Goal: Task Accomplishment & Management: Complete application form

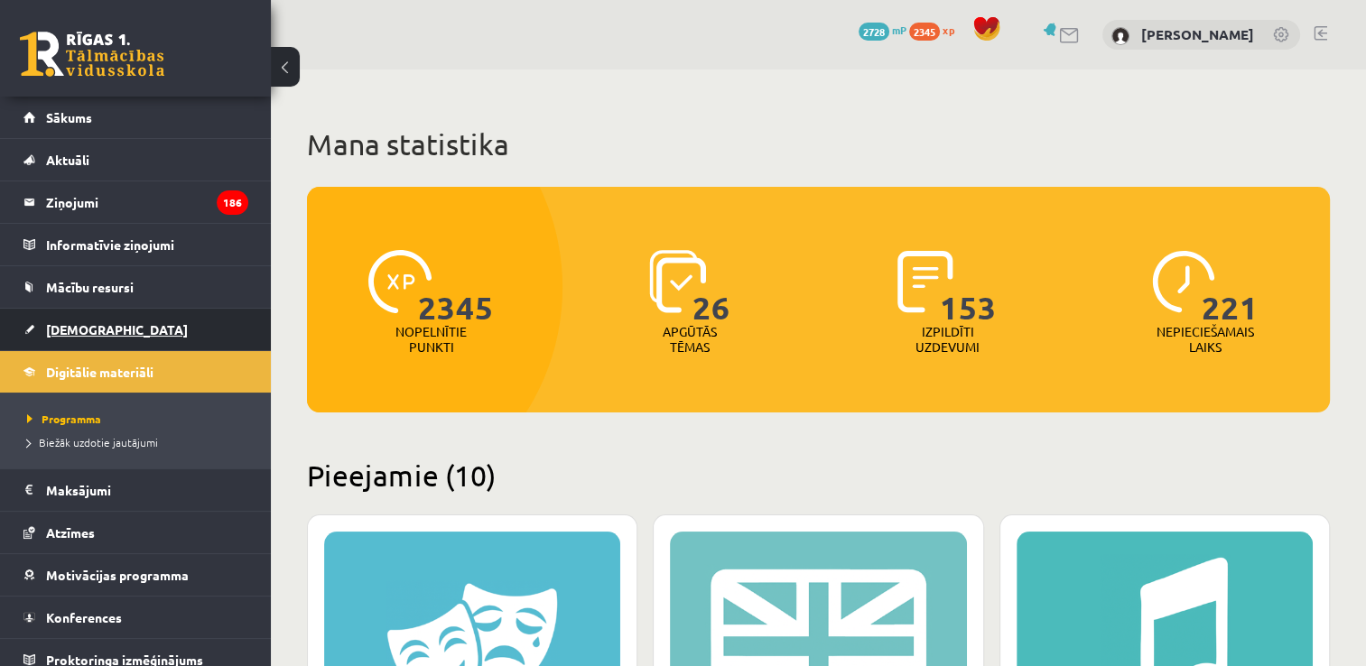
click at [139, 338] on link "[DEMOGRAPHIC_DATA]" at bounding box center [135, 330] width 225 height 42
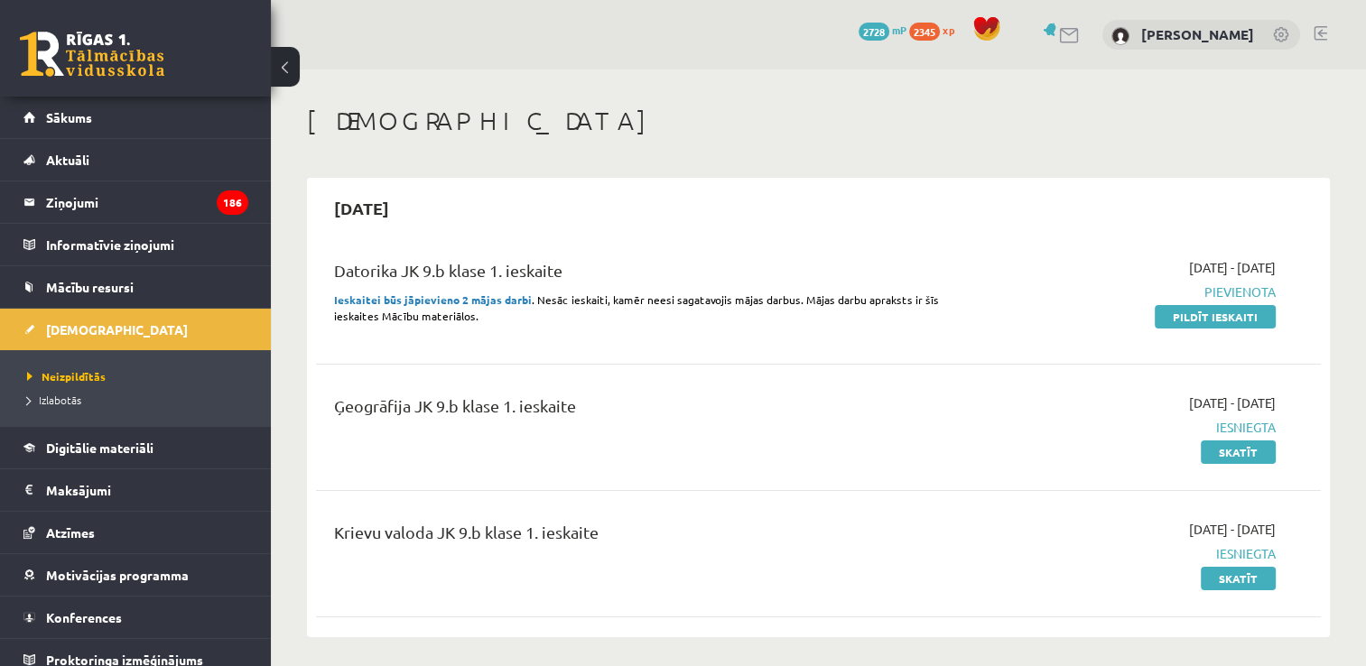
drag, startPoint x: 1224, startPoint y: 313, endPoint x: 763, endPoint y: 75, distance: 519.3
click at [1224, 313] on link "Pildīt ieskaiti" at bounding box center [1215, 316] width 121 height 23
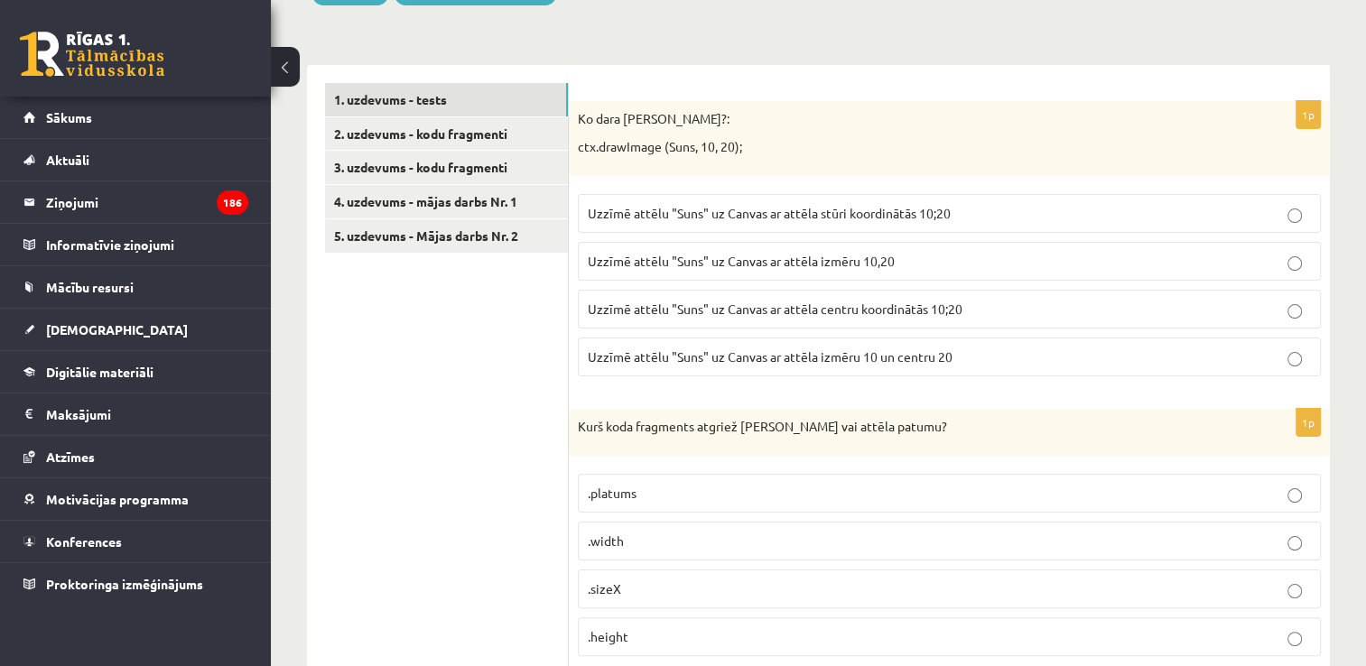
scroll to position [271, 0]
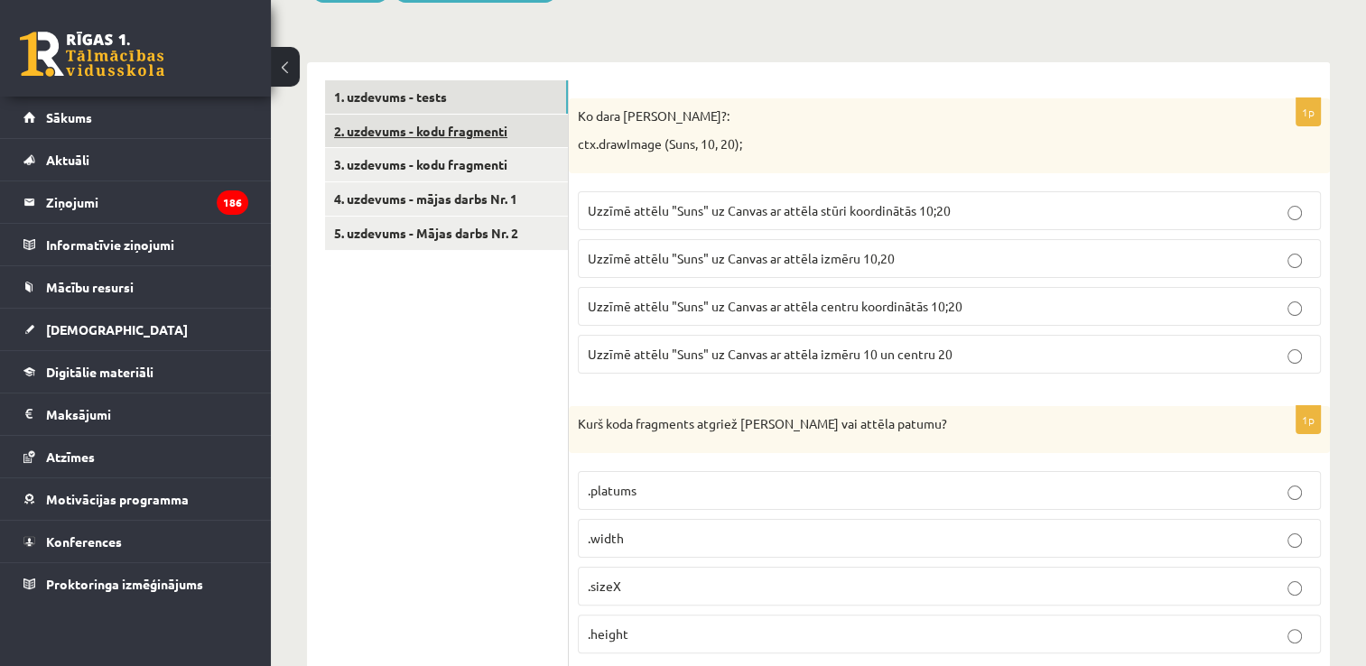
click at [426, 123] on link "2. uzdevums - kodu fragmenti" at bounding box center [446, 131] width 243 height 33
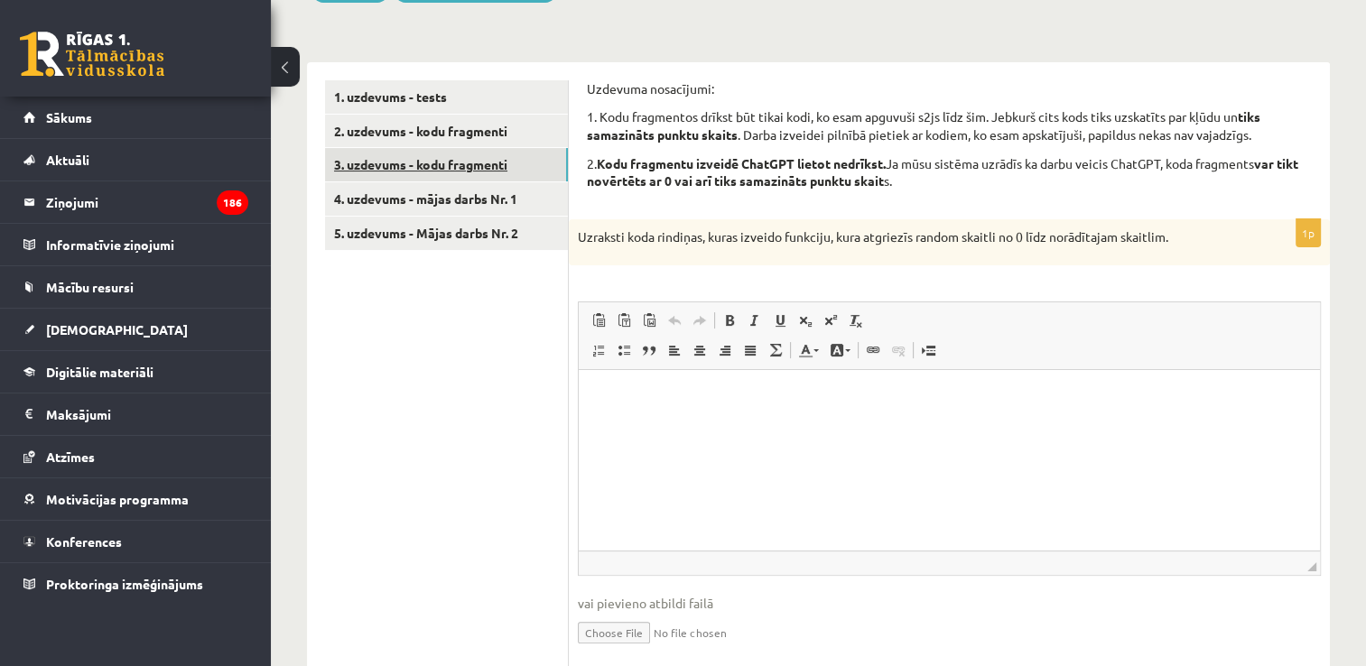
click at [518, 156] on link "3. uzdevums - kodu fragmenti" at bounding box center [446, 164] width 243 height 33
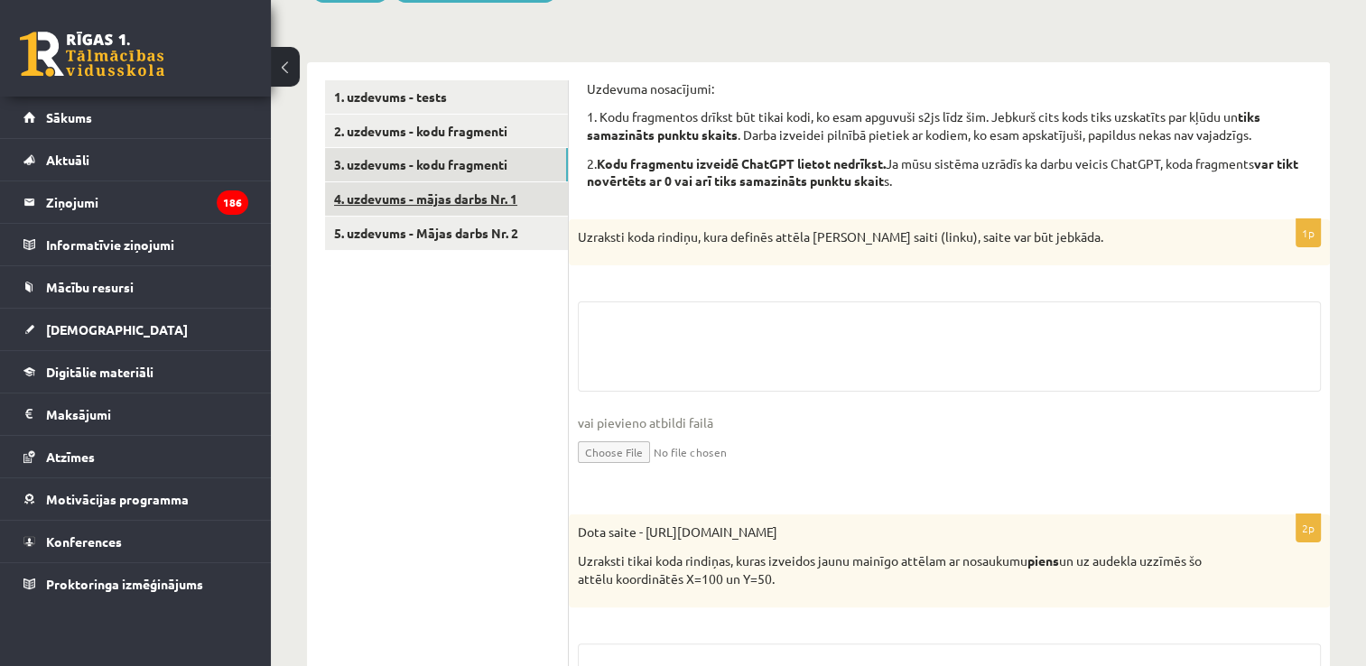
click at [498, 208] on link "4. uzdevums - mājas darbs Nr. 1" at bounding box center [446, 198] width 243 height 33
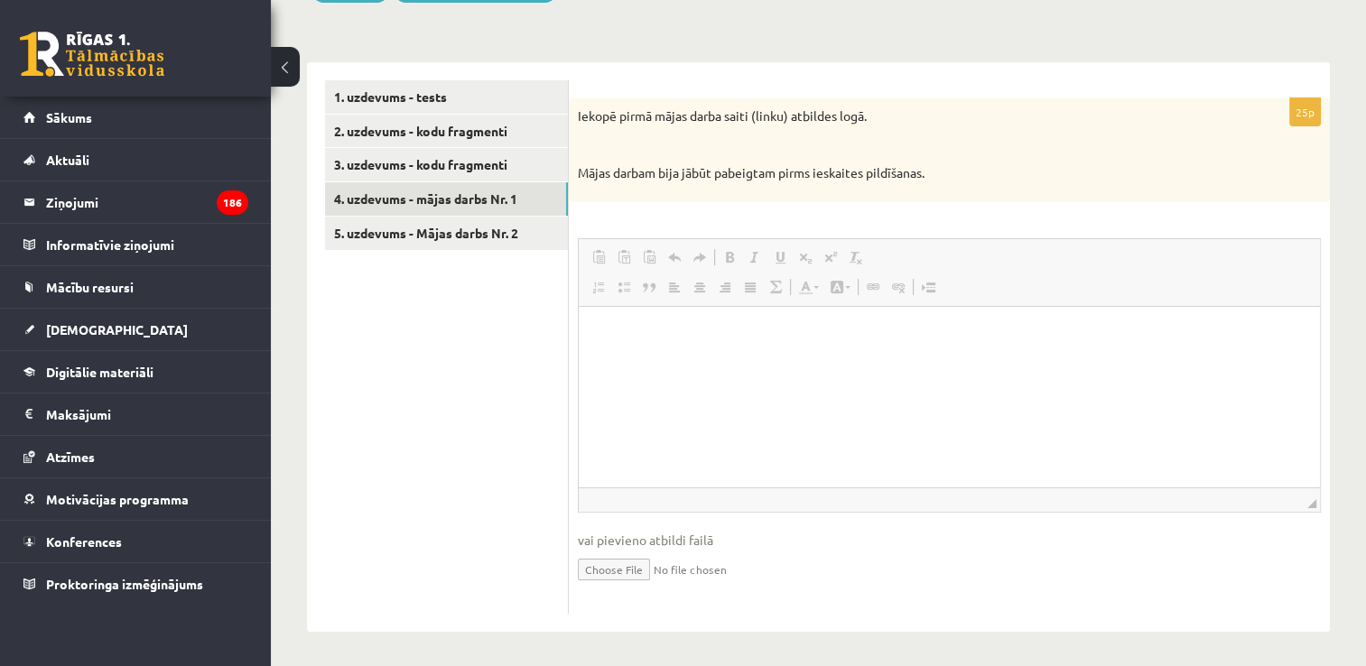
click at [497, 408] on ul "1. uzdevums - tests 2. uzdevums - kodu fragmenti 3. uzdevums - kodu fragmenti 4…" at bounding box center [447, 347] width 244 height 534
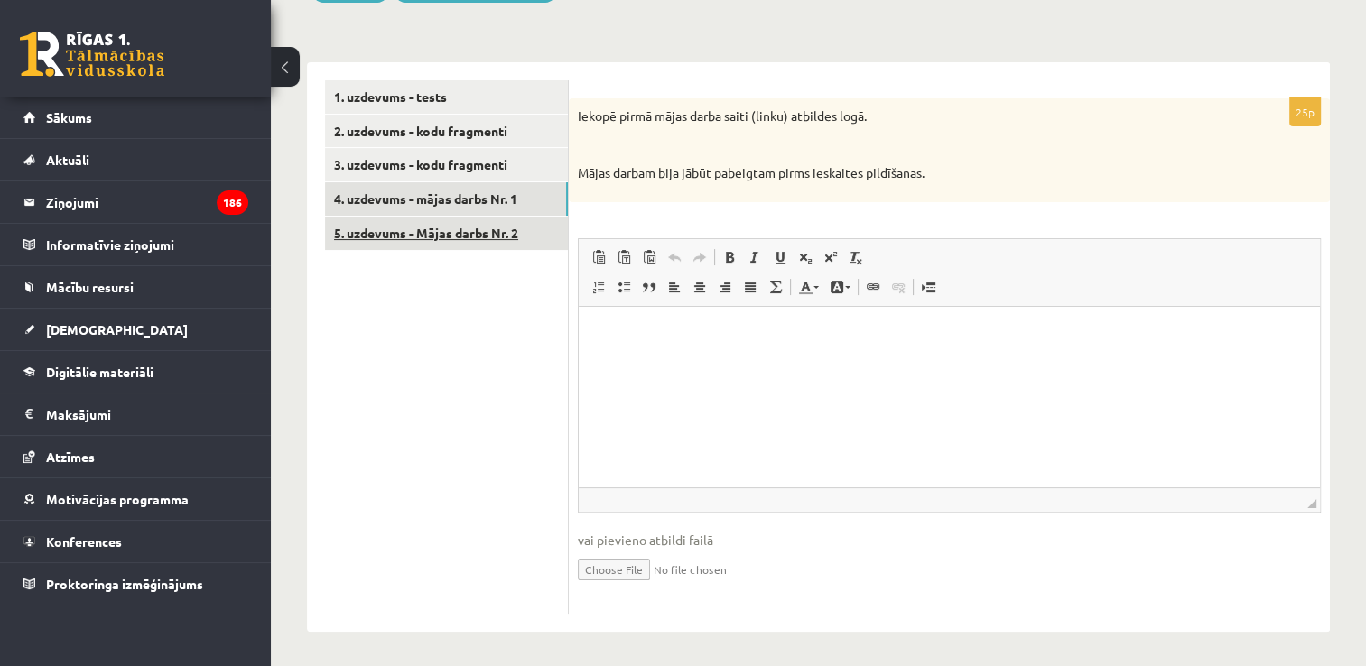
click at [459, 238] on link "5. uzdevums - Mājas darbs Nr. 2" at bounding box center [446, 233] width 243 height 33
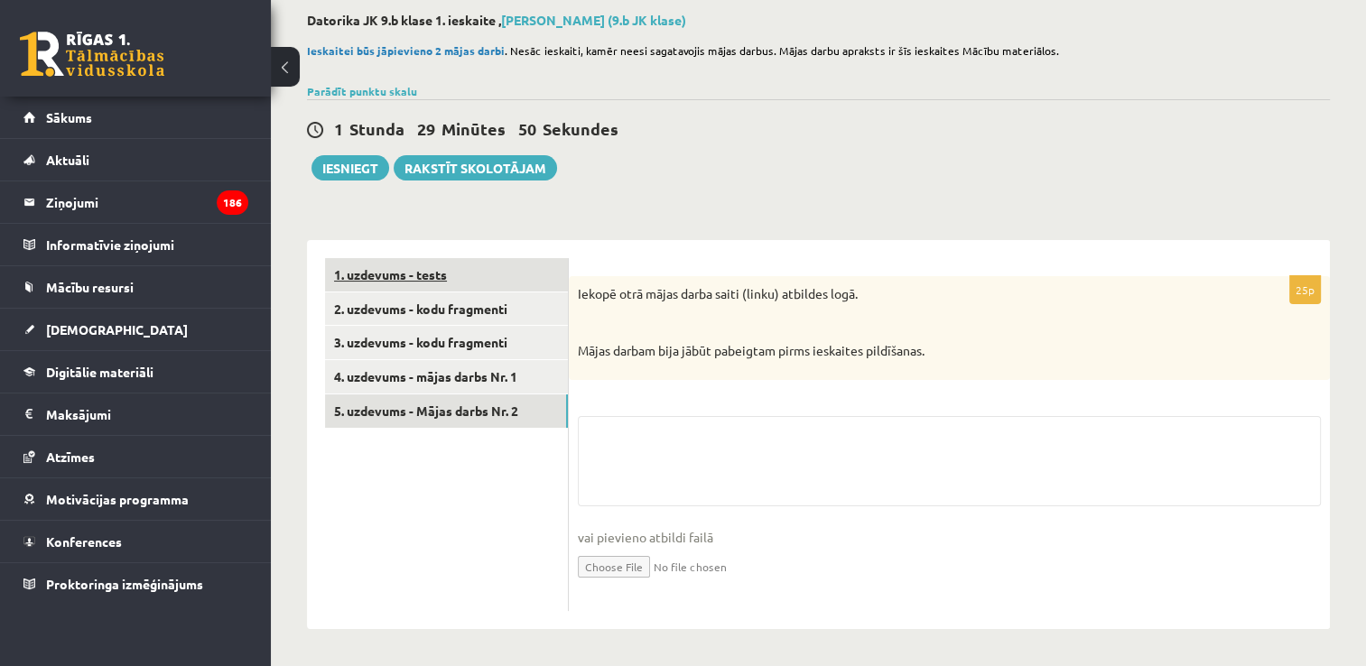
scroll to position [271, 0]
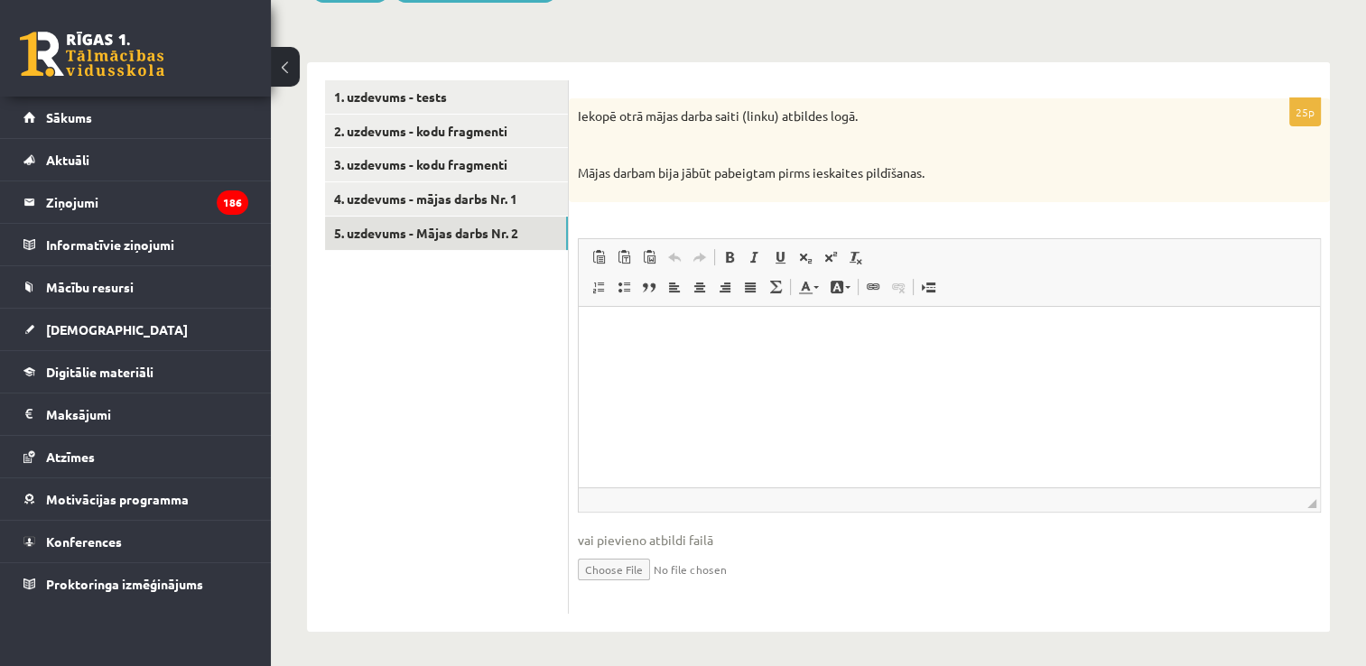
click at [442, 267] on ul "1. uzdevums - tests 2. uzdevums - kodu fragmenti 3. uzdevums - kodu fragmenti 4…" at bounding box center [447, 347] width 244 height 534
click at [468, 99] on link "1. uzdevums - tests" at bounding box center [446, 96] width 243 height 33
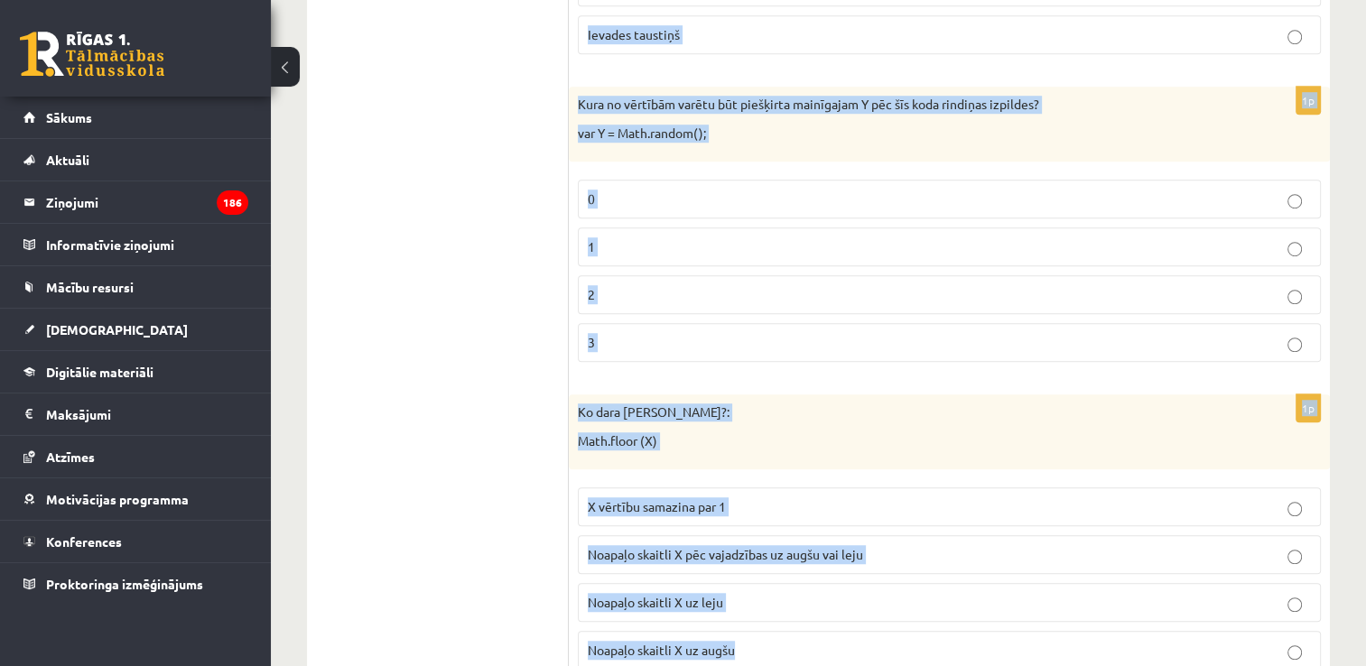
scroll to position [1596, 0]
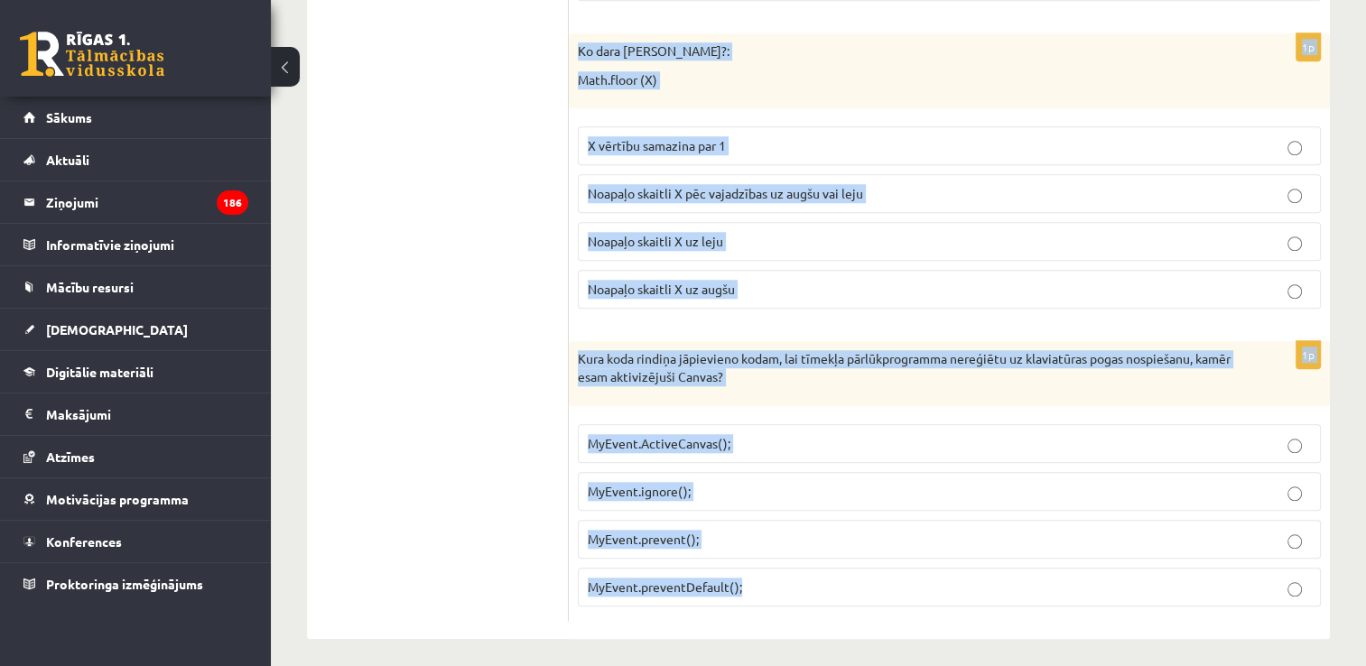
drag, startPoint x: 575, startPoint y: 106, endPoint x: 960, endPoint y: 578, distance: 609.0
copy form "Lo ipsu dolo sitamet?: con.adipIscin (Elit, 10, 01); Seddoe tempor "Inci" ut La…"
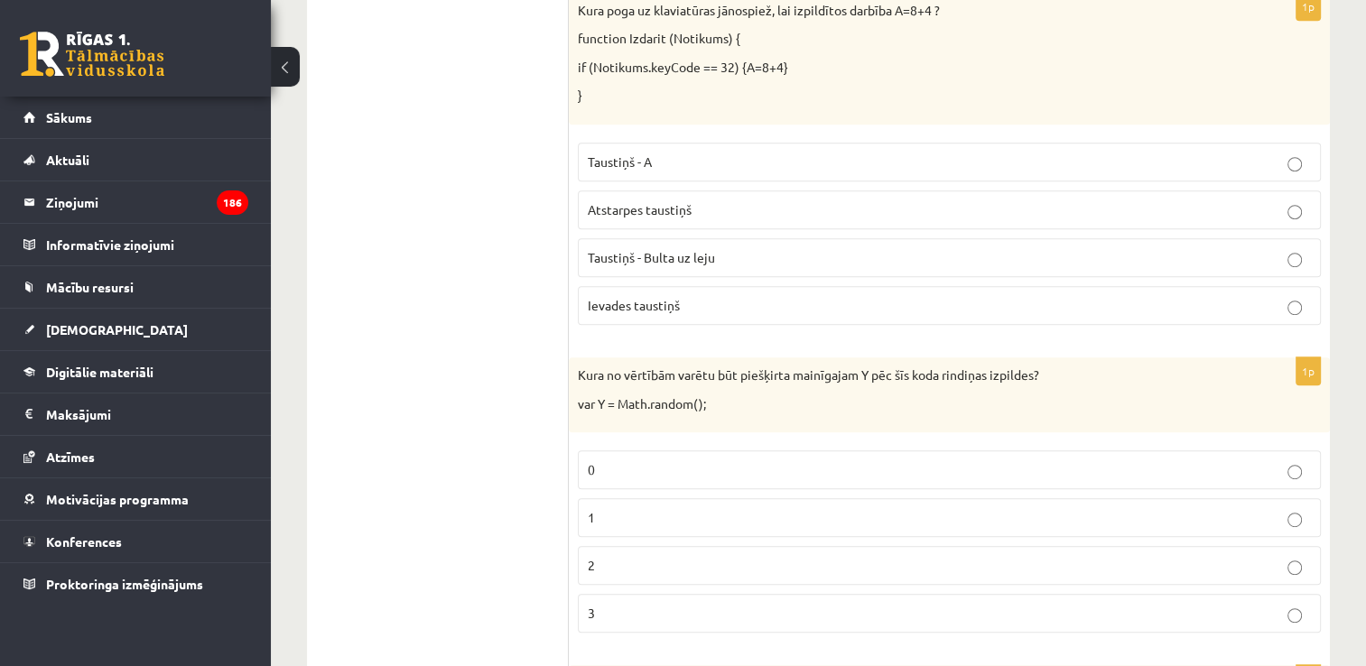
click at [464, 234] on ul "1. uzdevums - tests 2. uzdevums - kodu fragmenti 3. uzdevums - kodu fragmenti 4…" at bounding box center [447, 320] width 244 height 1866
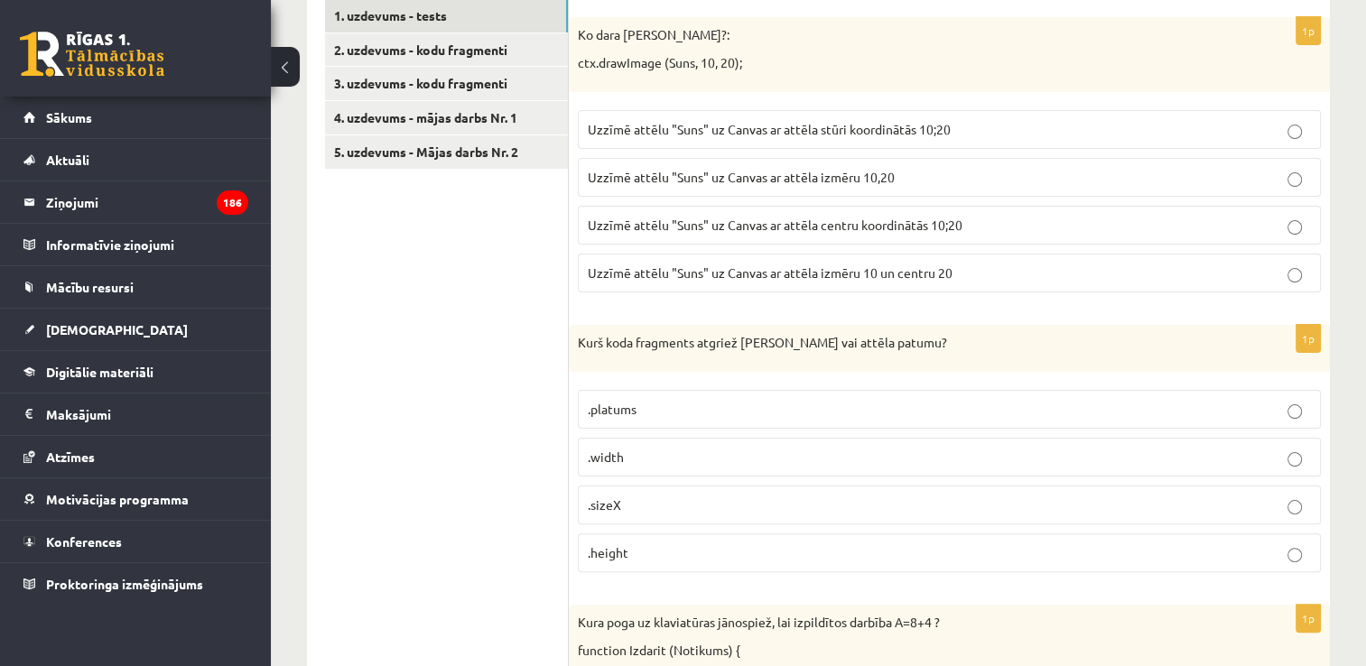
scroll to position [242, 0]
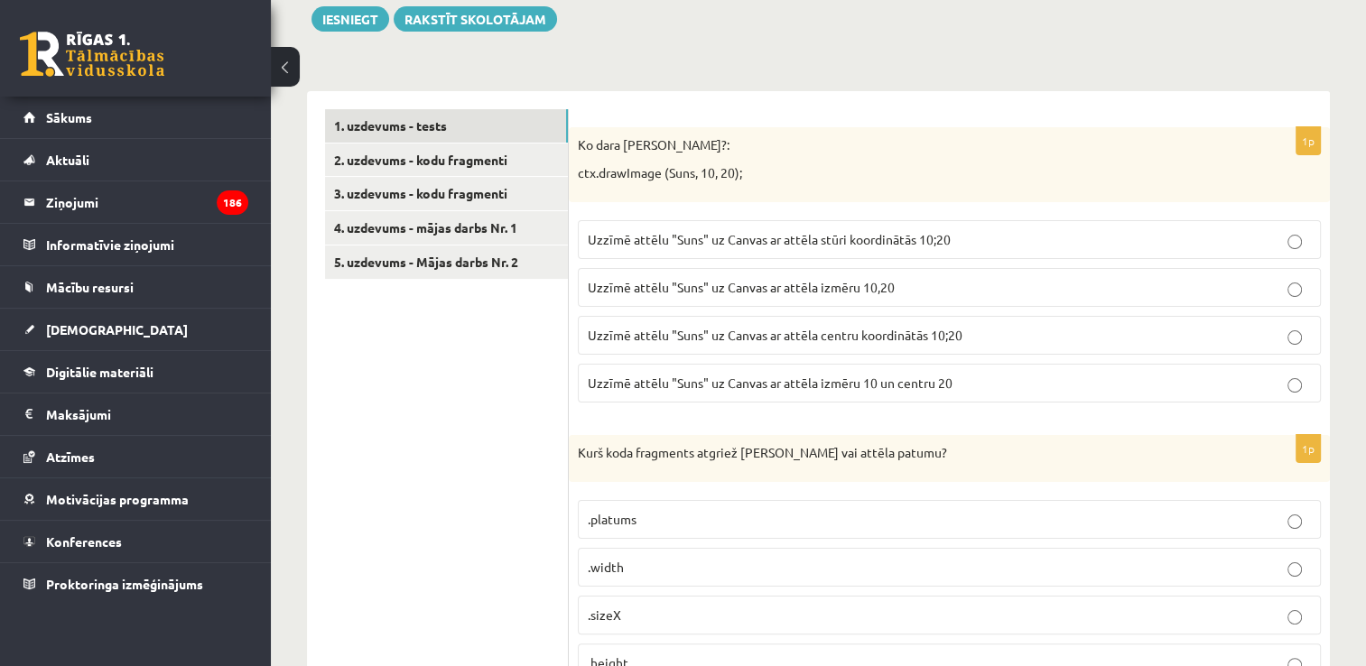
click at [932, 234] on span "Uzzīmē attēlu "Suns" uz Canvas ar attēla stūri koordinātās 10;20" at bounding box center [769, 239] width 363 height 16
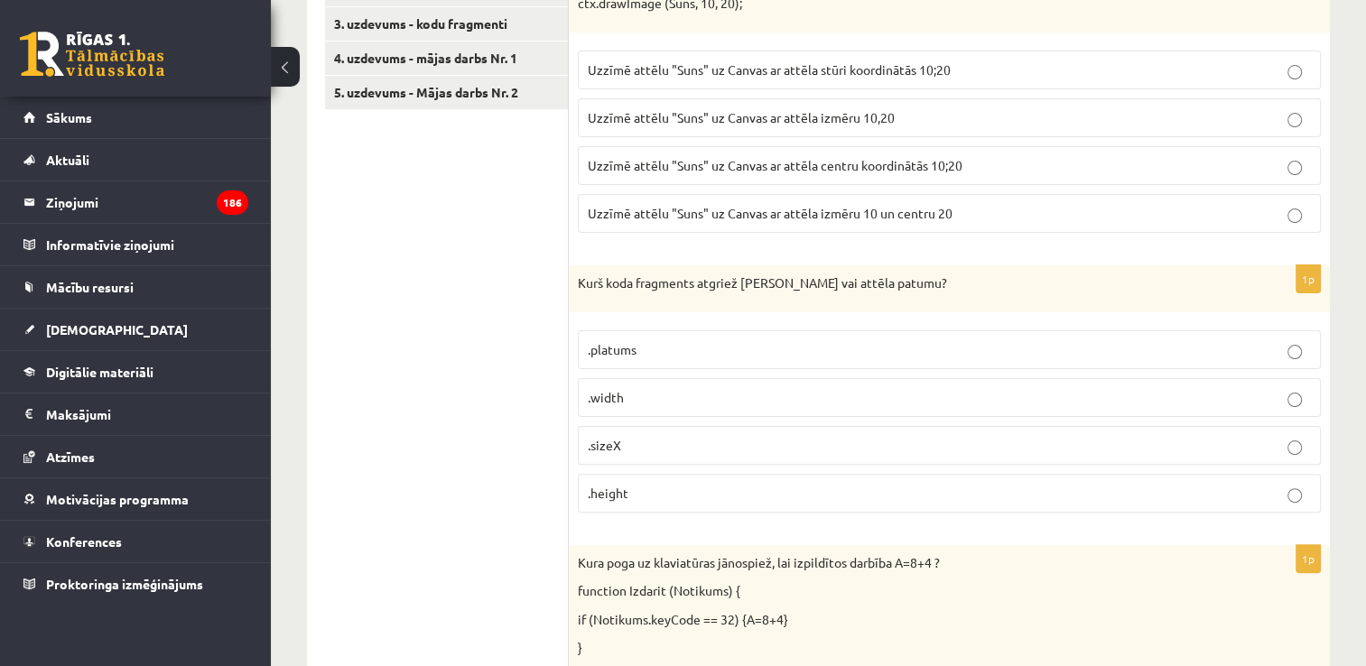
scroll to position [423, 0]
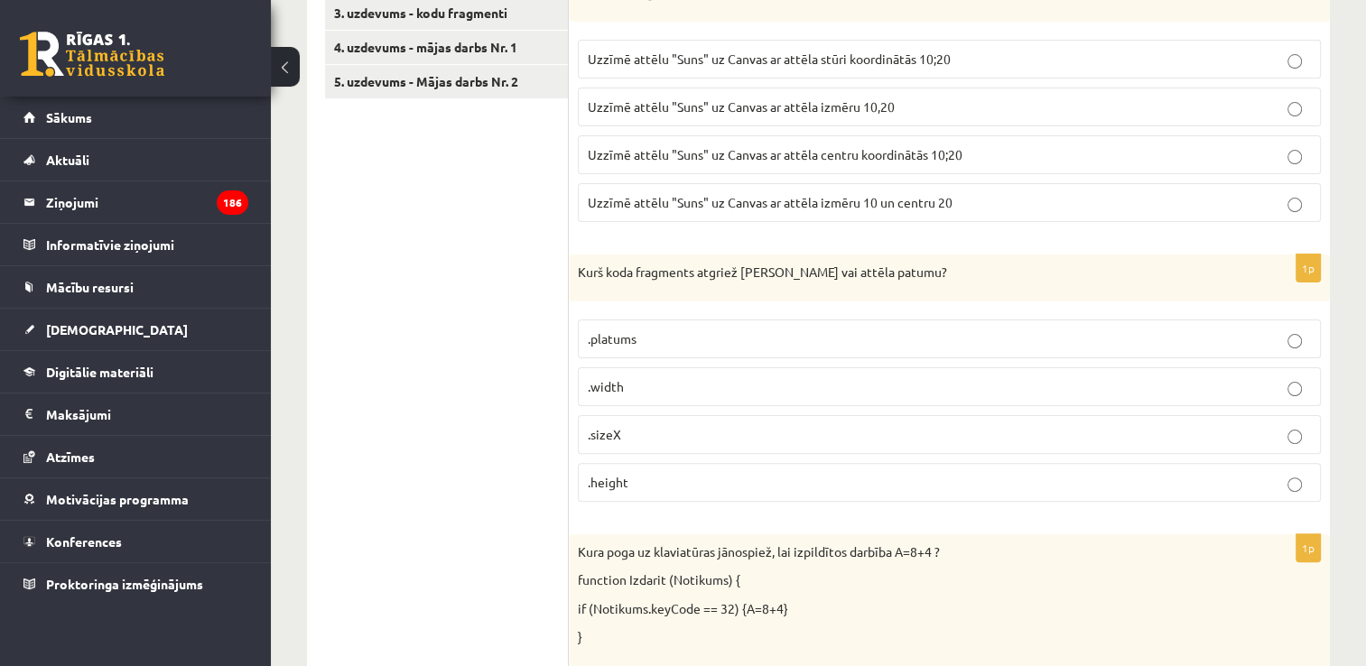
click at [659, 370] on label ".width" at bounding box center [949, 386] width 743 height 39
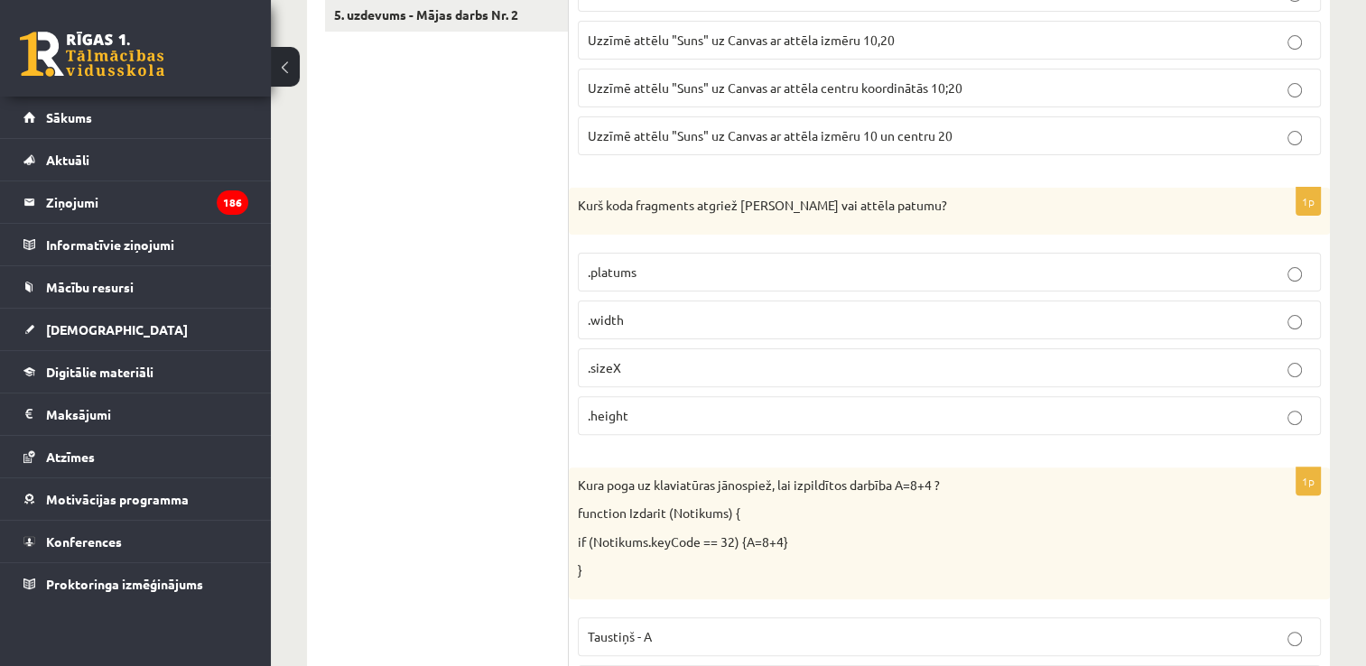
scroll to position [784, 0]
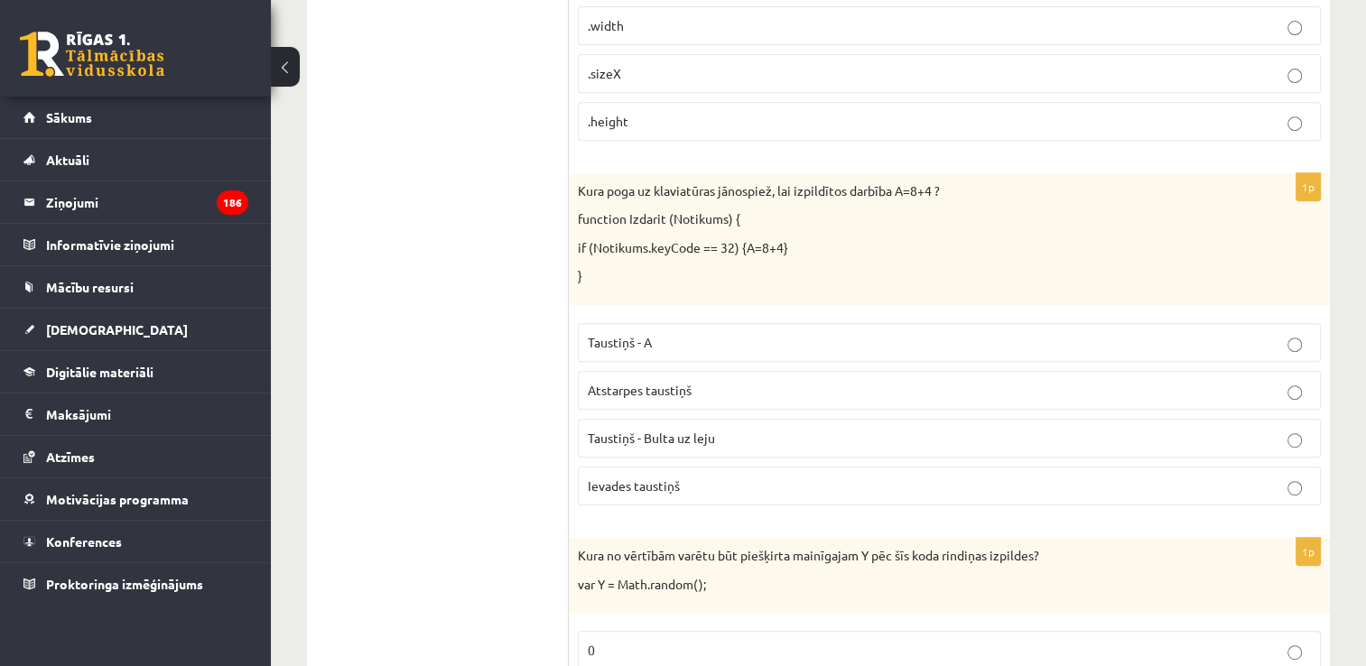
click at [702, 385] on p "Atstarpes taustiņš" at bounding box center [949, 390] width 723 height 19
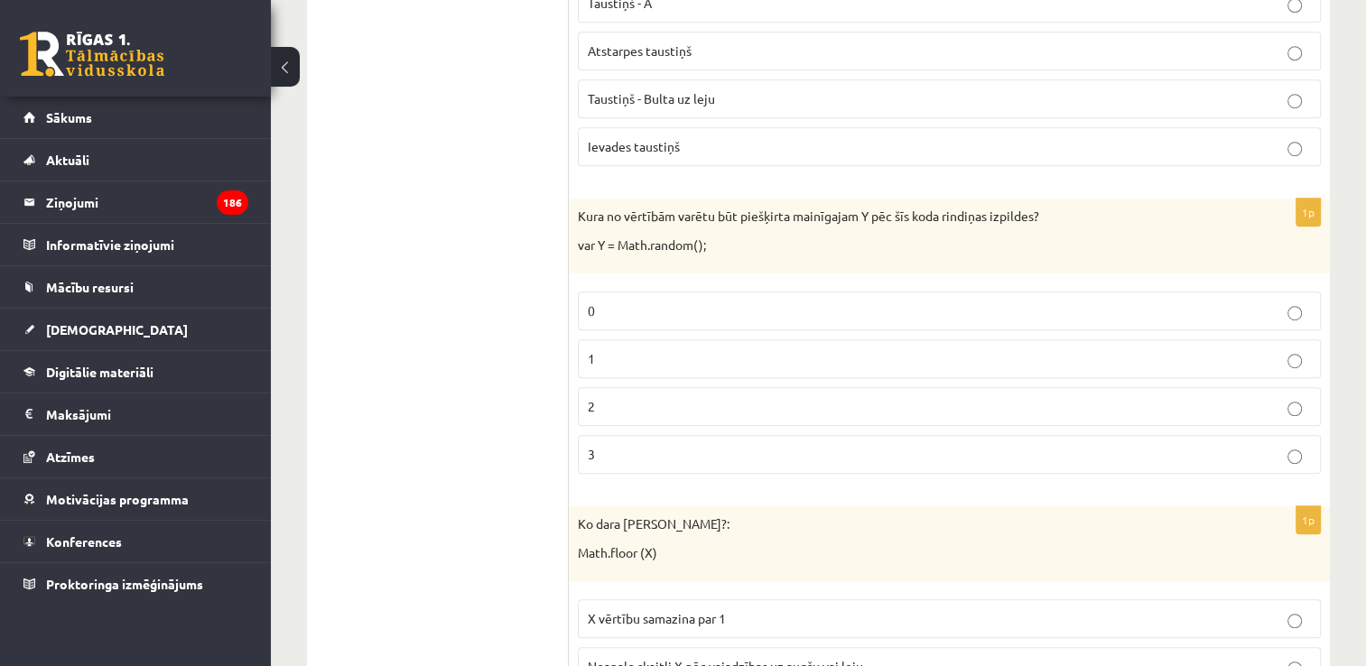
scroll to position [1145, 0]
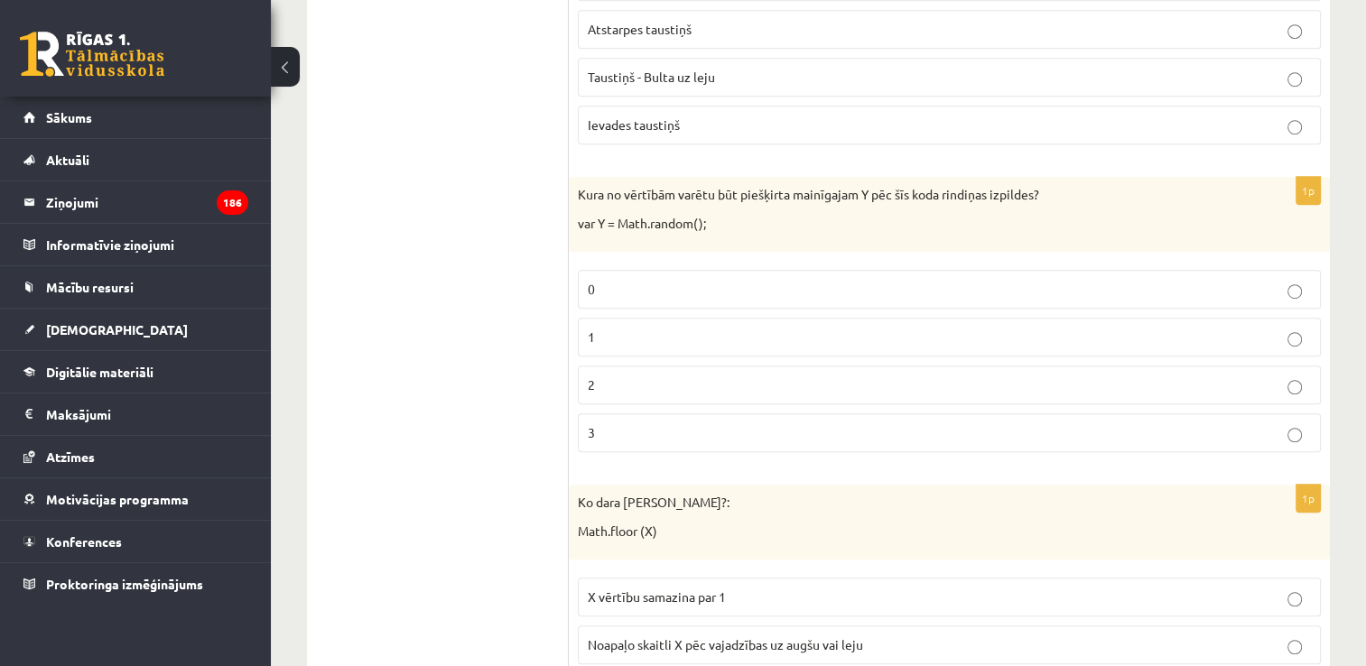
click at [662, 280] on p "0" at bounding box center [949, 289] width 723 height 19
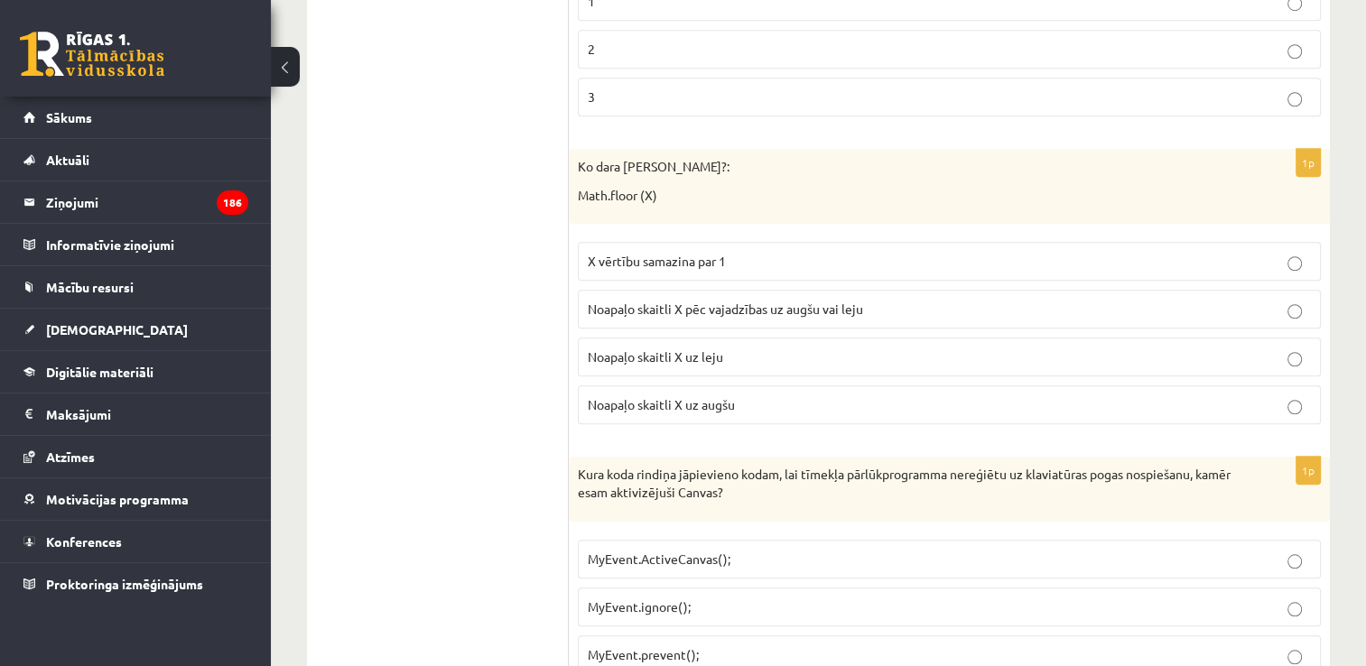
scroll to position [1596, 0]
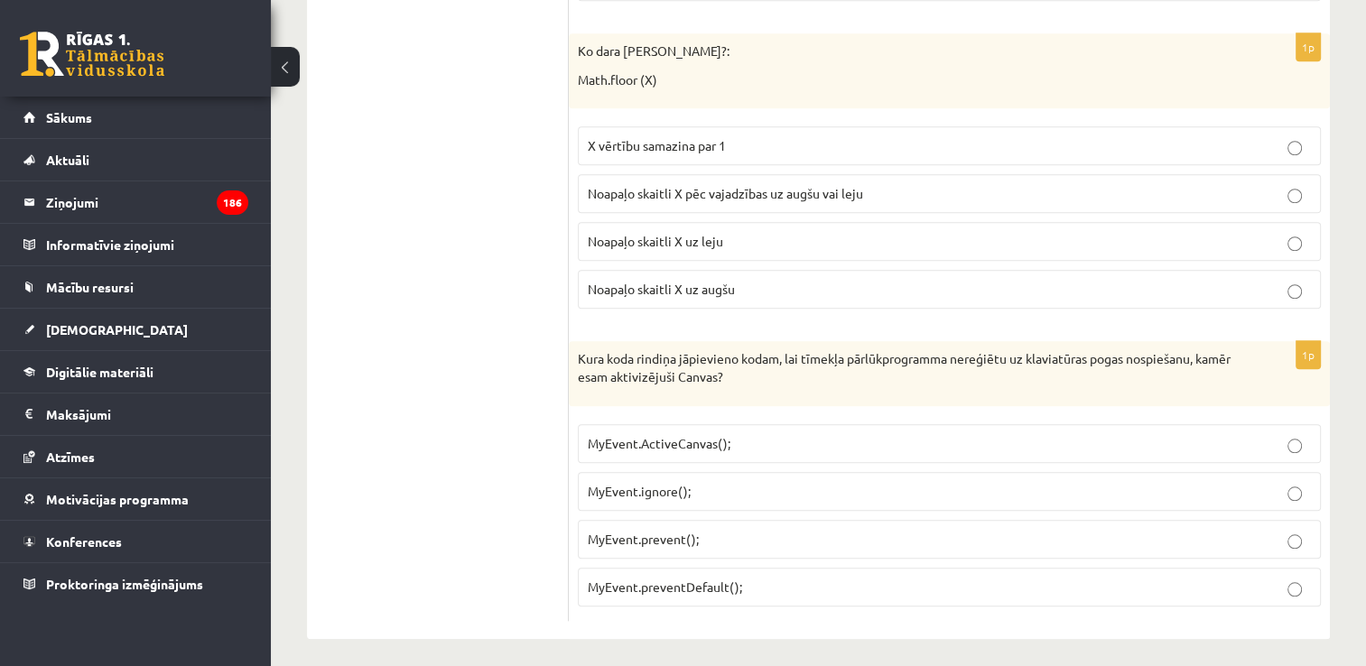
click at [784, 237] on p "Noapaļo skaitli X uz leju" at bounding box center [949, 241] width 723 height 19
click at [805, 579] on p "MyEvent.preventDefault();" at bounding box center [949, 587] width 723 height 19
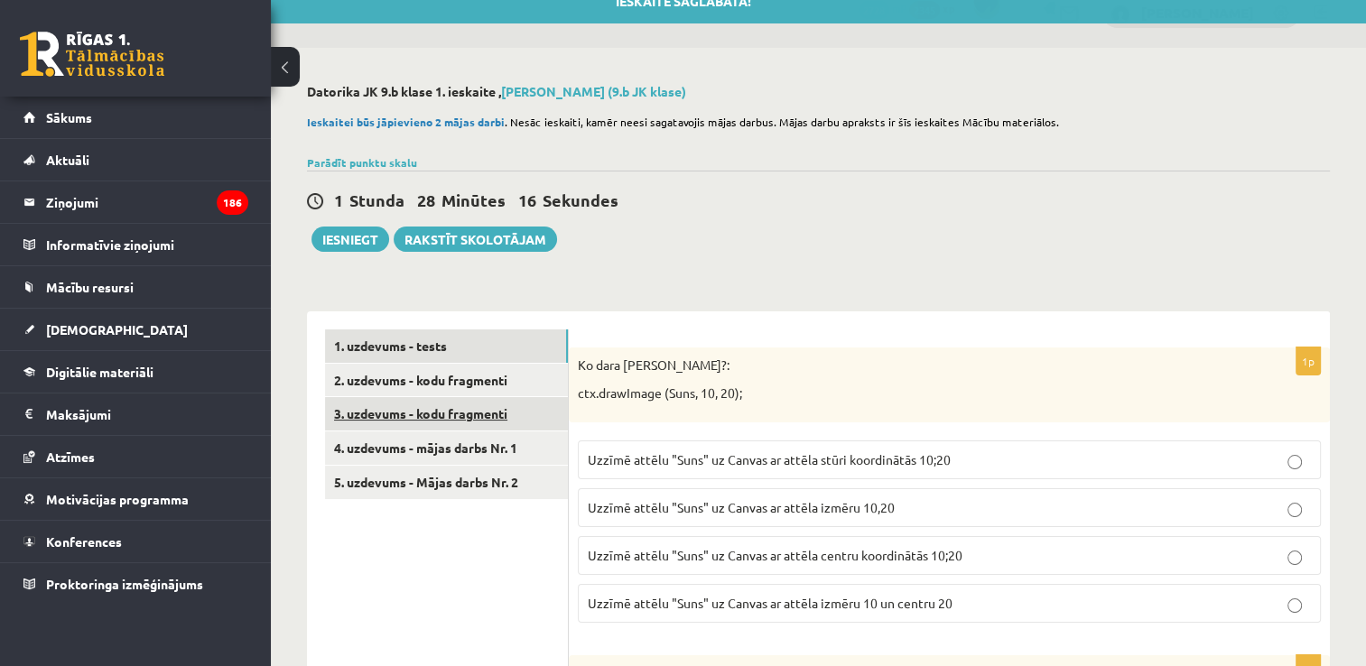
scroll to position [0, 0]
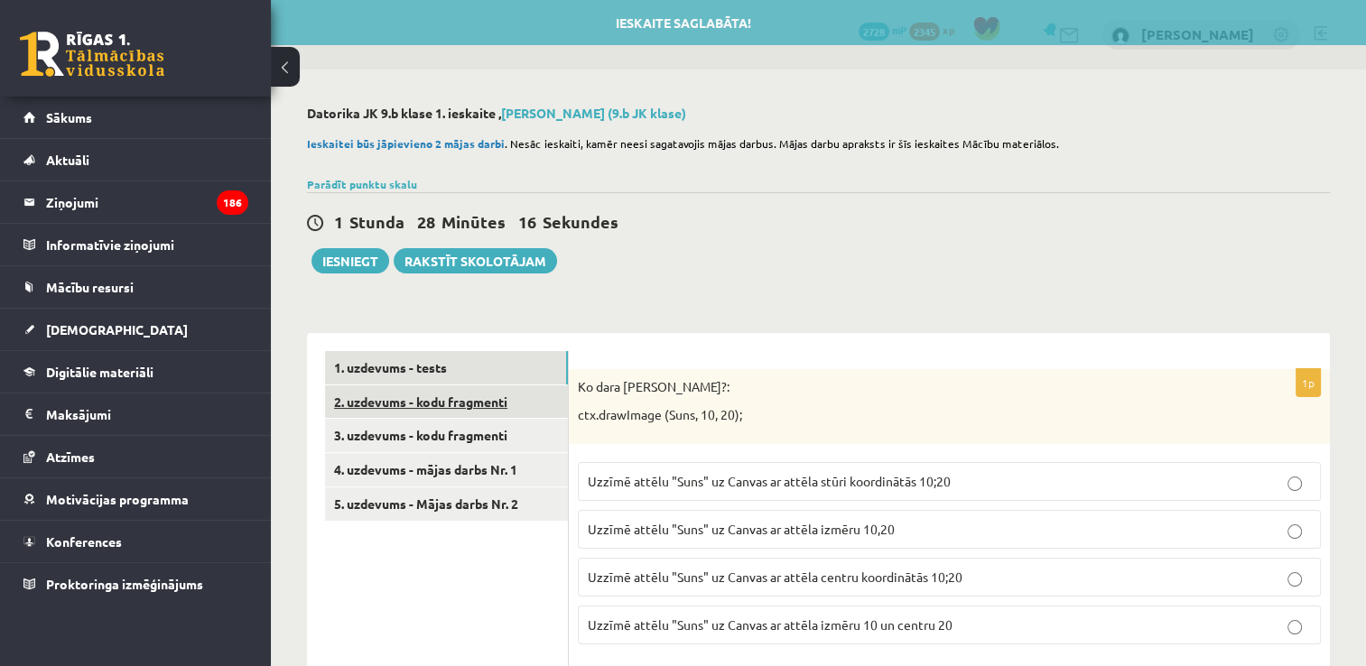
click at [477, 397] on link "2. uzdevums - kodu fragmenti" at bounding box center [446, 402] width 243 height 33
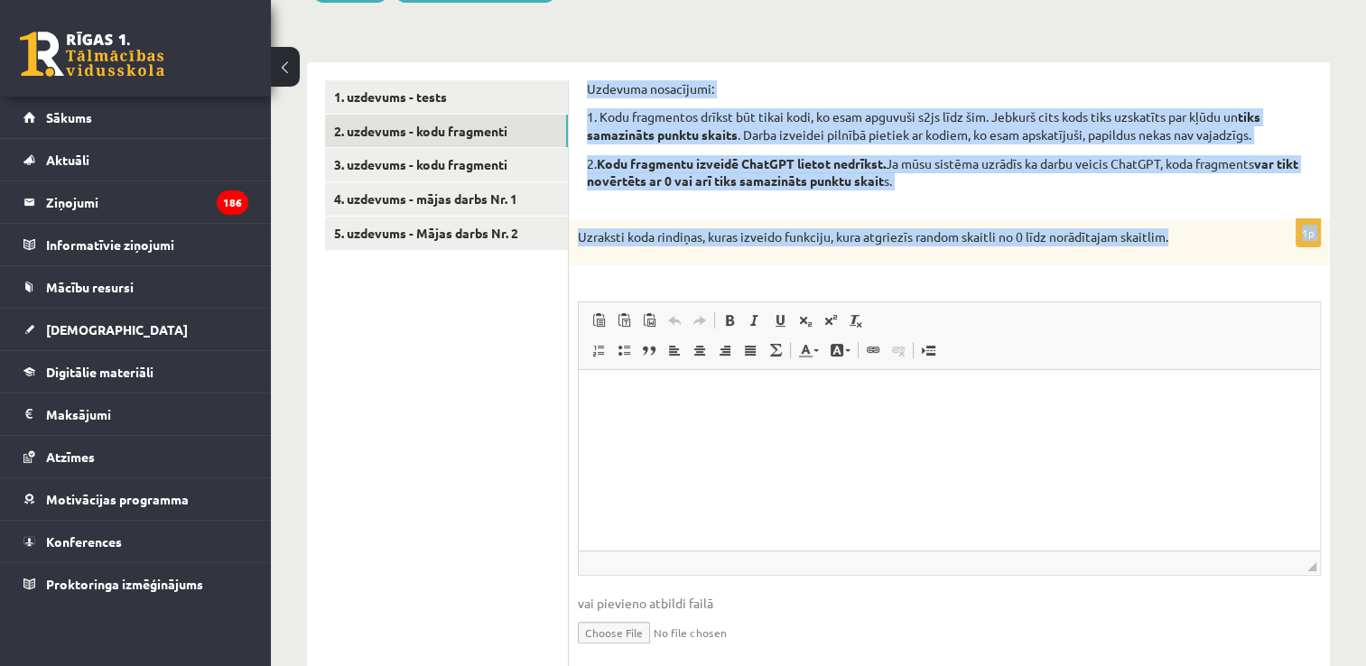
drag, startPoint x: 585, startPoint y: 78, endPoint x: 1192, endPoint y: 229, distance: 625.4
copy form "Uzdevuma nosacījumi: 1. Kodu fragmentos drīkst būt tikai kodi, ko esam apguvuši…"
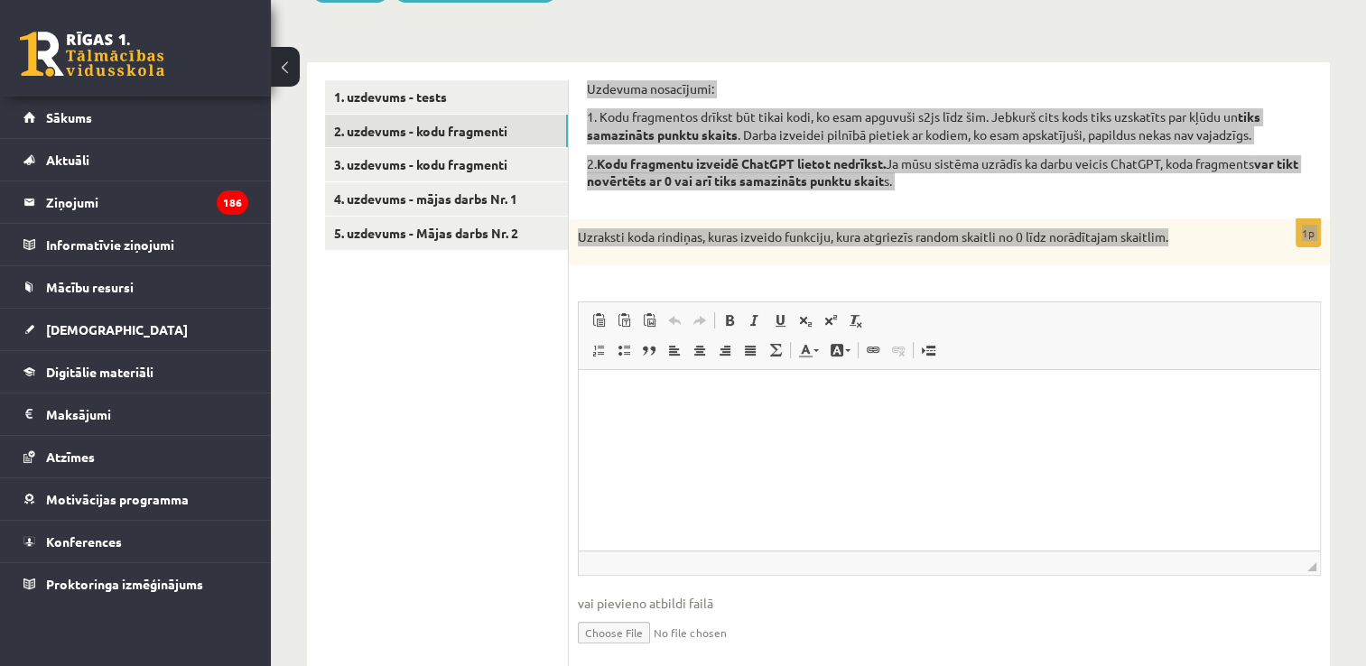
click at [643, 421] on html at bounding box center [949, 397] width 741 height 55
click at [643, 425] on html at bounding box center [949, 397] width 741 height 55
drag, startPoint x: 643, startPoint y: 438, endPoint x: 431, endPoint y: 429, distance: 212.4
click at [579, 429] on html "**********" at bounding box center [949, 416] width 741 height 92
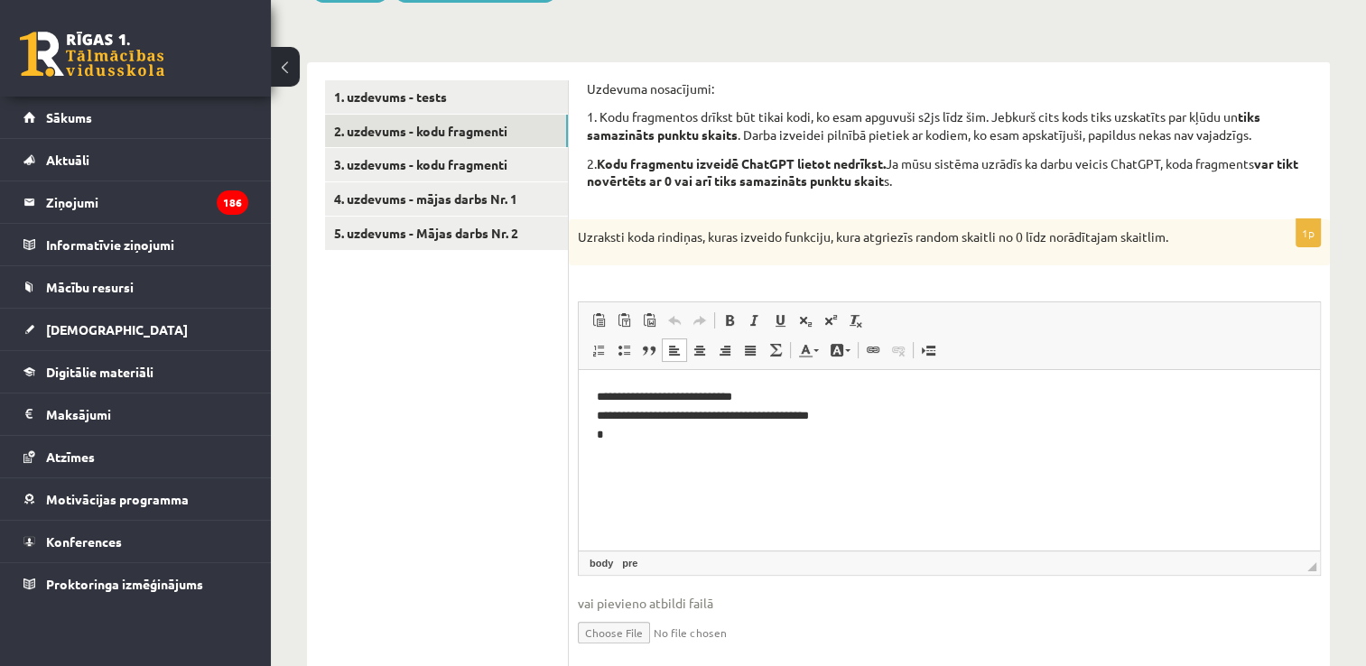
click at [651, 462] on html "**********" at bounding box center [949, 416] width 741 height 92
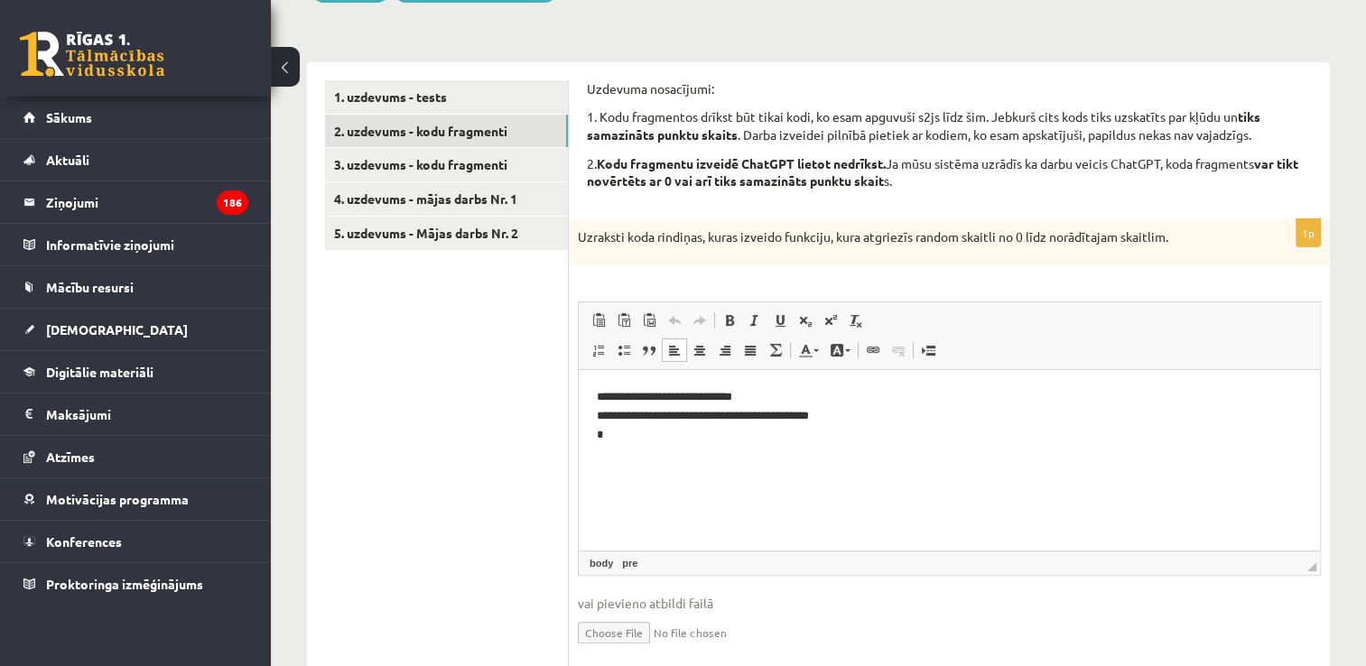
click at [654, 462] on html "**********" at bounding box center [949, 416] width 741 height 92
click at [468, 161] on link "3. uzdevums - kodu fragmenti" at bounding box center [446, 164] width 243 height 33
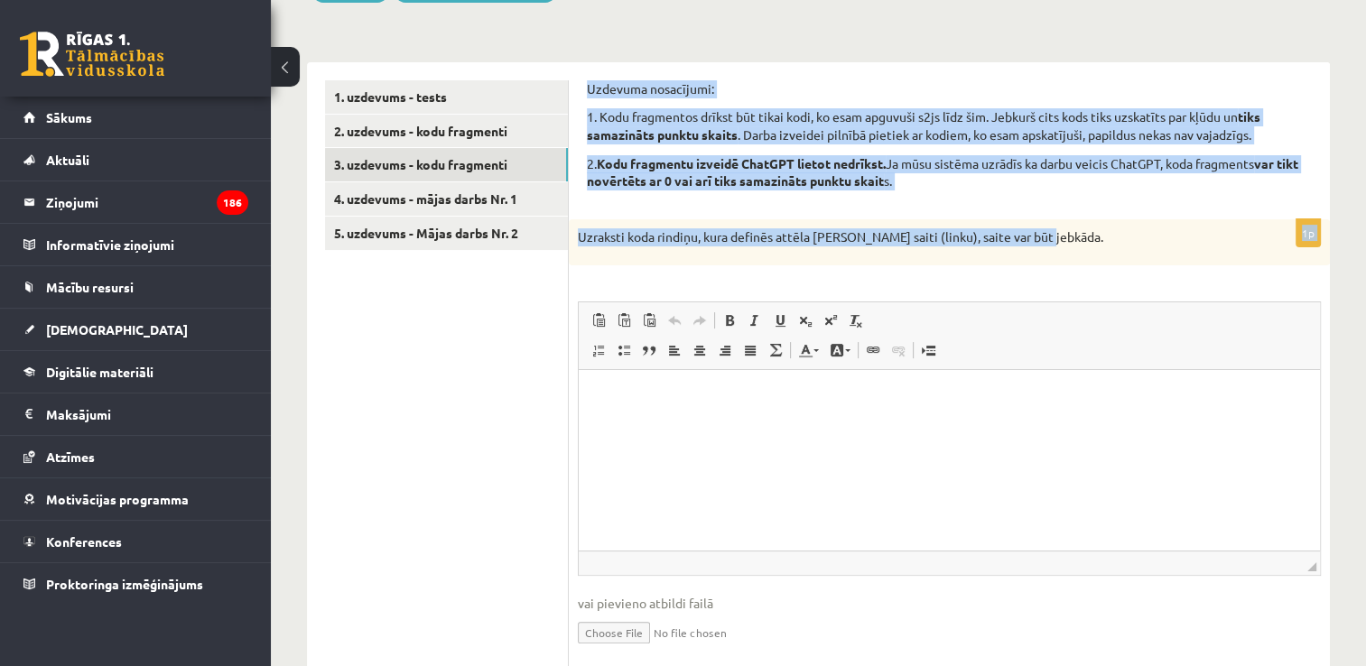
drag, startPoint x: 585, startPoint y: 79, endPoint x: 1058, endPoint y: 226, distance: 495.2
copy form "Uzdevuma nosacījumi: 1. Kodu fragmentos drīkst būt tikai kodi, ko esam apguvuši…"
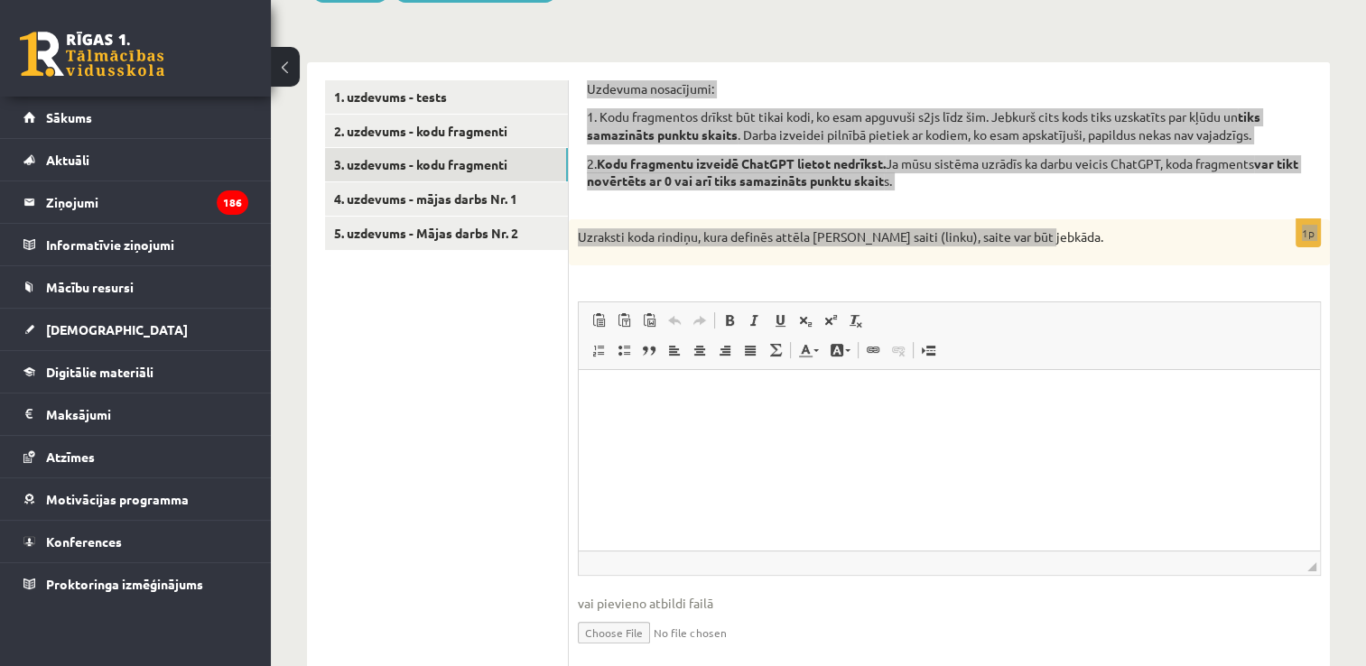
click at [624, 425] on html at bounding box center [949, 397] width 741 height 55
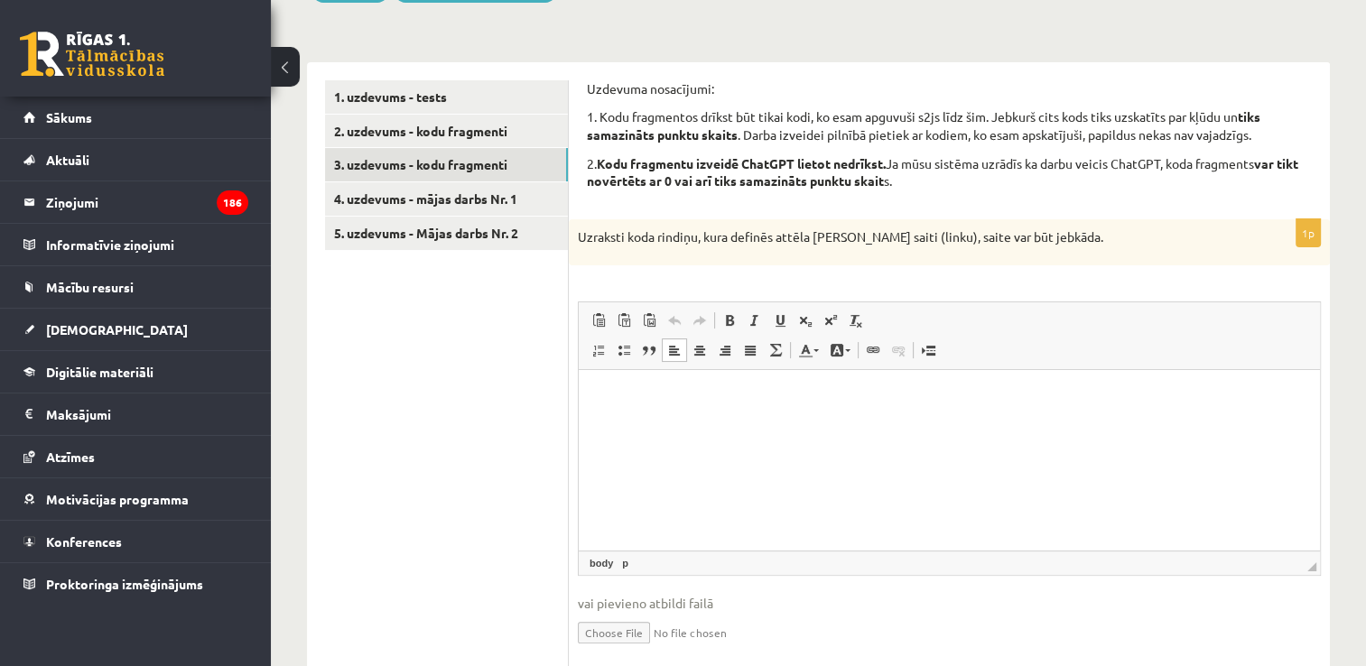
click at [702, 406] on p "Rich Text Editor, wiswyg-editor-user-answer-47433811717040" at bounding box center [949, 397] width 705 height 19
click at [464, 204] on link "4. uzdevums - mājas darbs Nr. 1" at bounding box center [446, 198] width 243 height 33
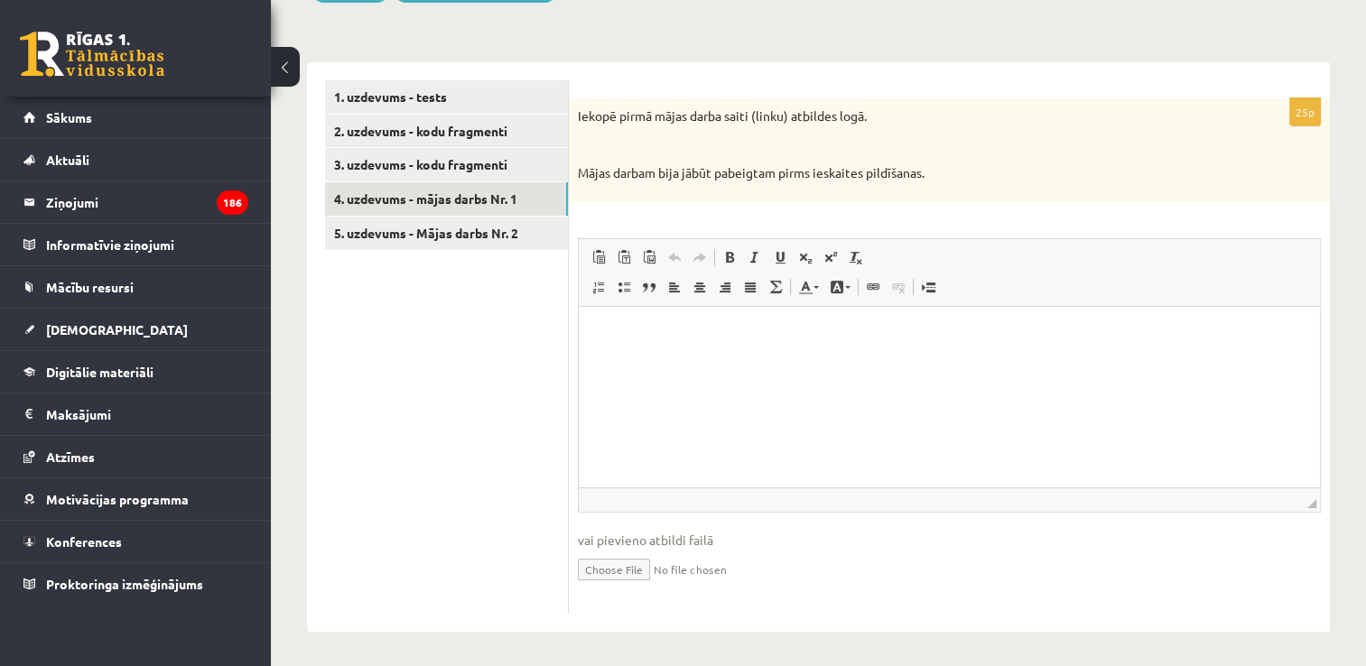
click at [698, 334] on p "Rich Text Editor, wiswyg-editor-user-answer-47434006437700" at bounding box center [949, 333] width 705 height 19
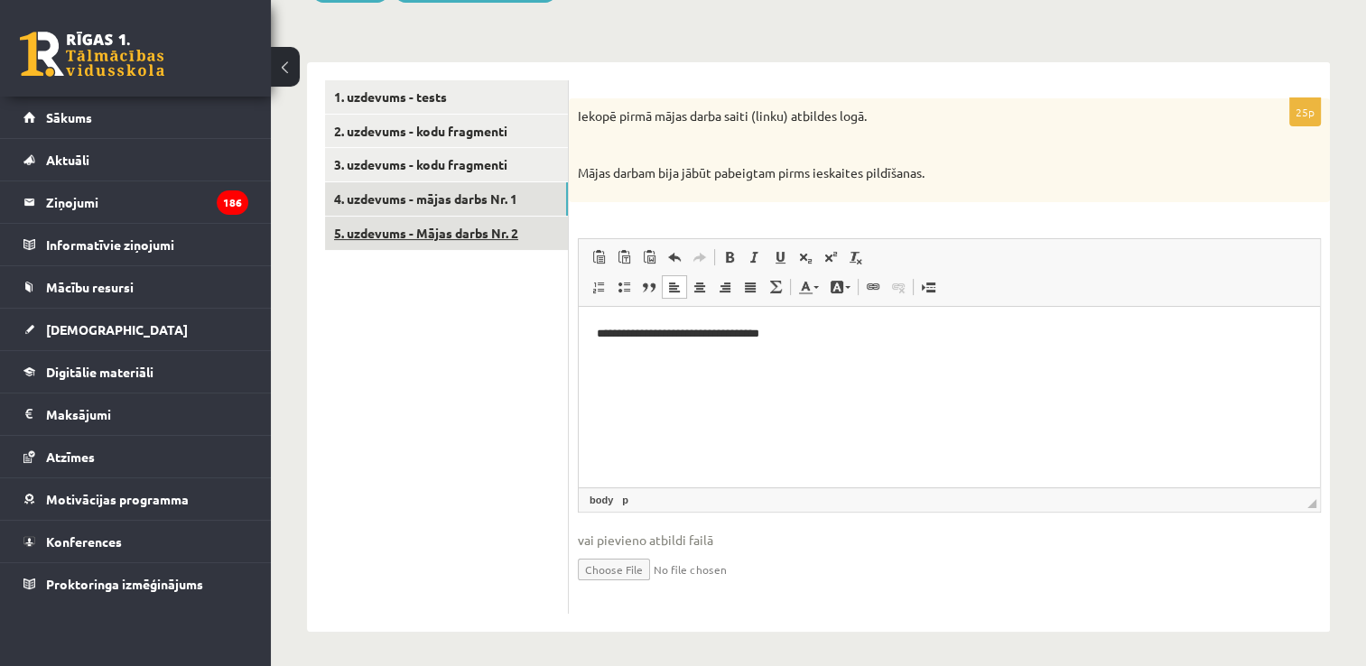
click at [463, 233] on link "5. uzdevums - Mājas darbs Nr. 2" at bounding box center [446, 233] width 243 height 33
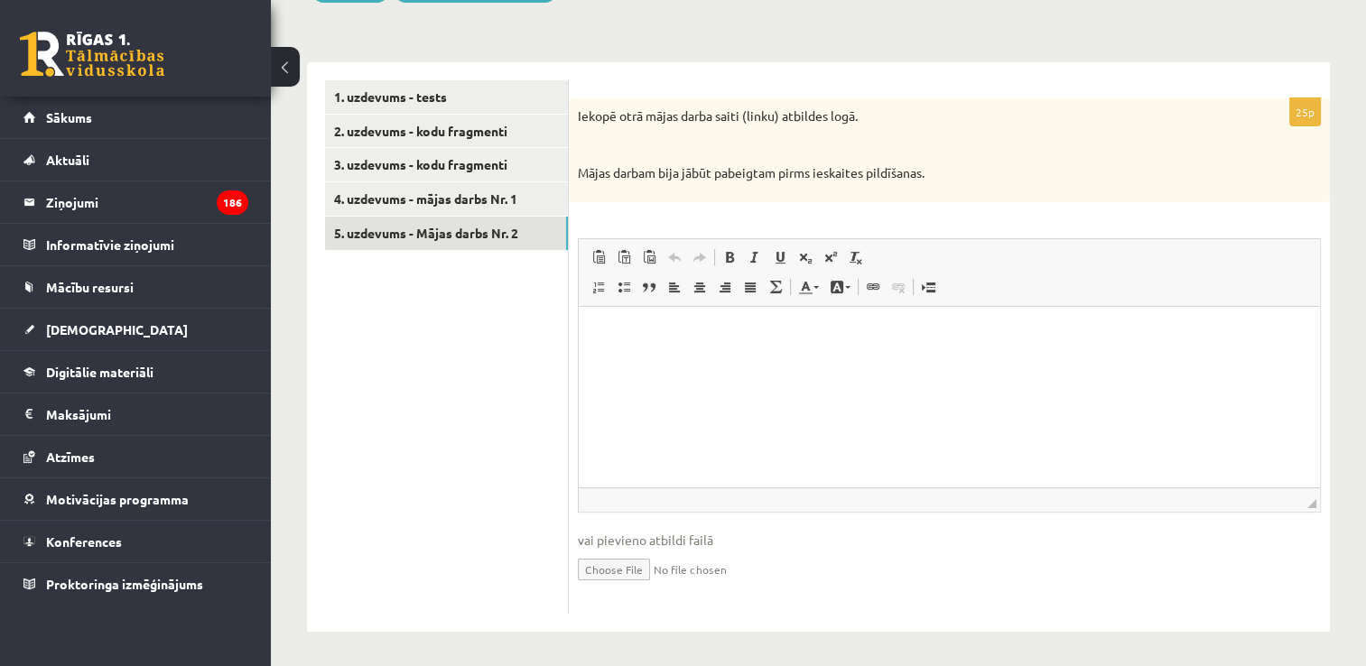
click at [621, 344] on html at bounding box center [949, 333] width 741 height 55
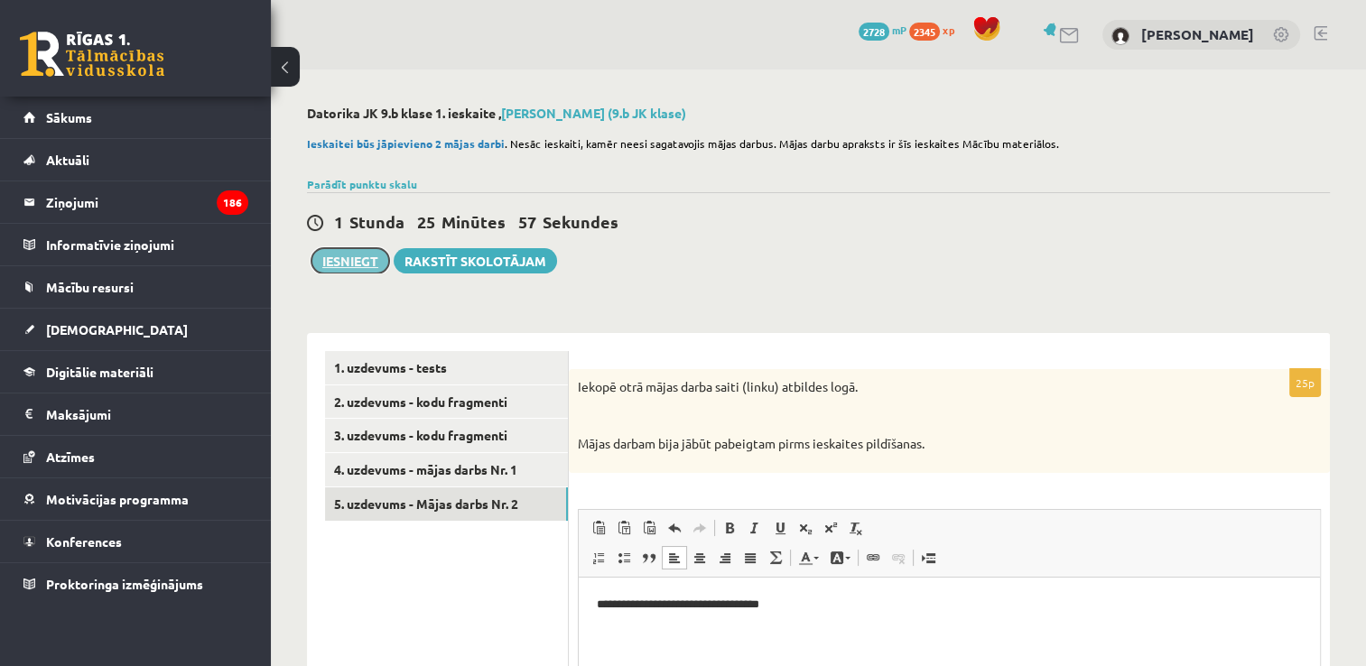
click at [350, 258] on button "Iesniegt" at bounding box center [351, 260] width 78 height 25
